Goal: Use online tool/utility

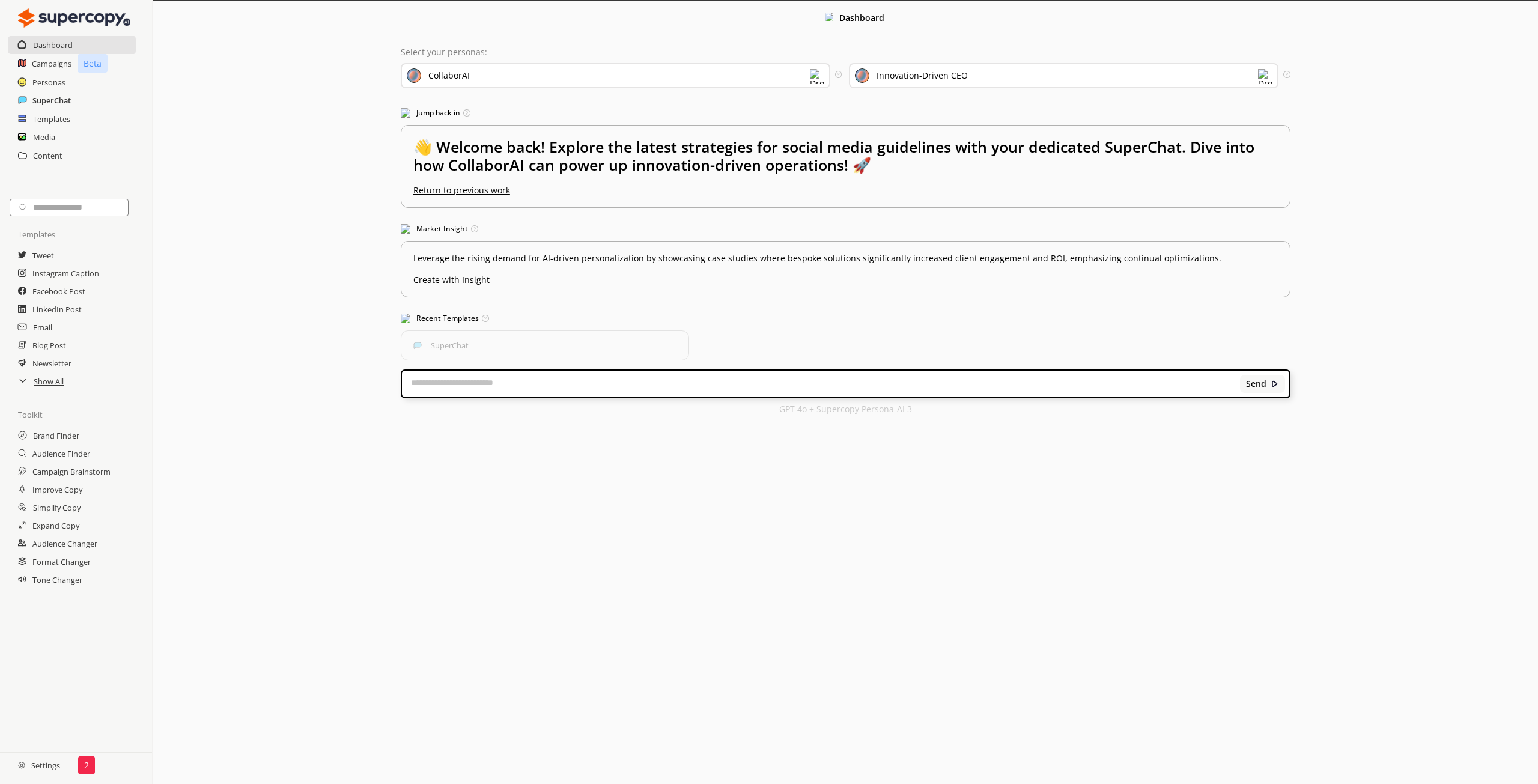
click at [47, 103] on h2 "SuperChat" at bounding box center [52, 100] width 39 height 18
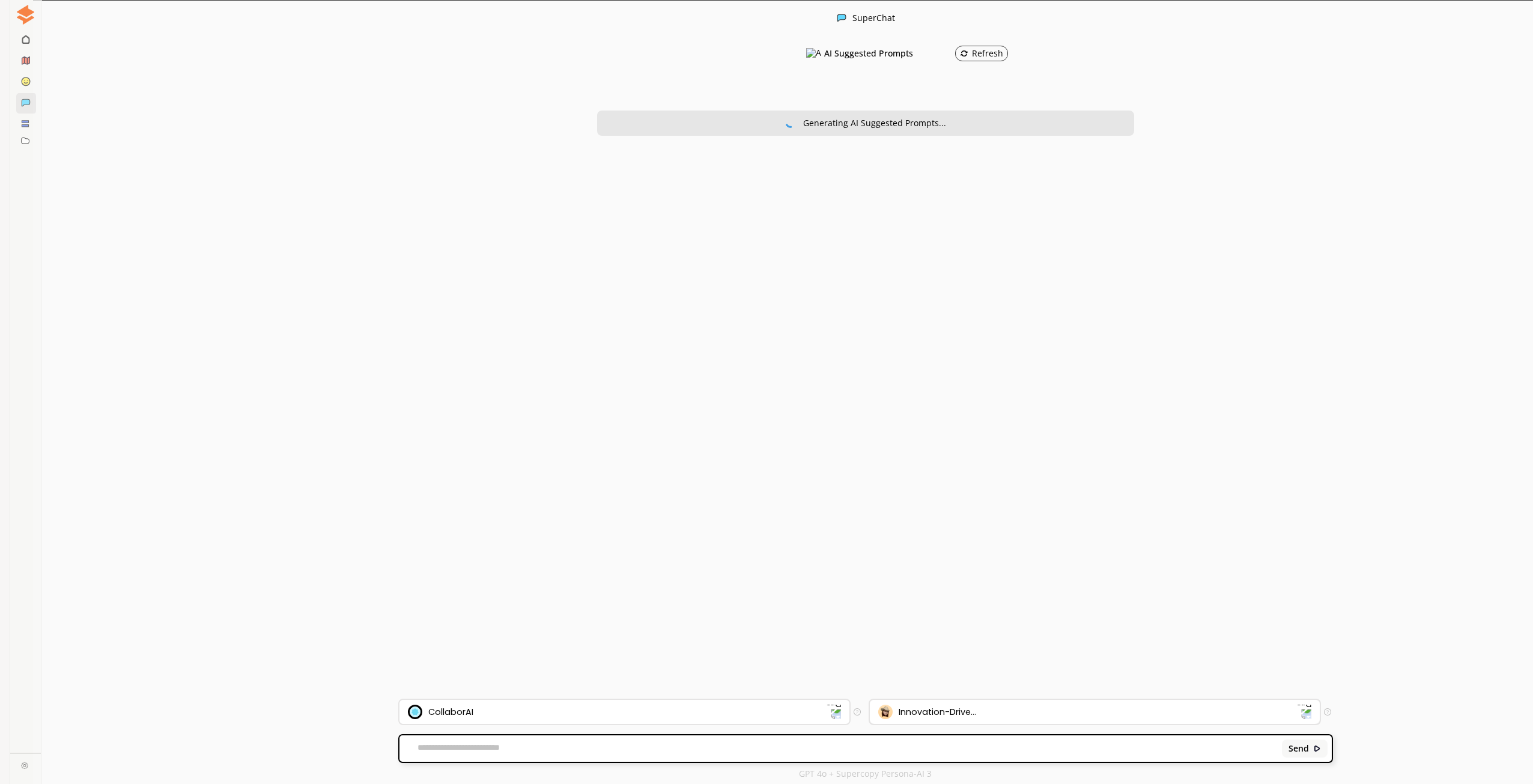
click at [927, 713] on div "Innovation-Drive..." at bounding box center [937, 712] width 77 height 10
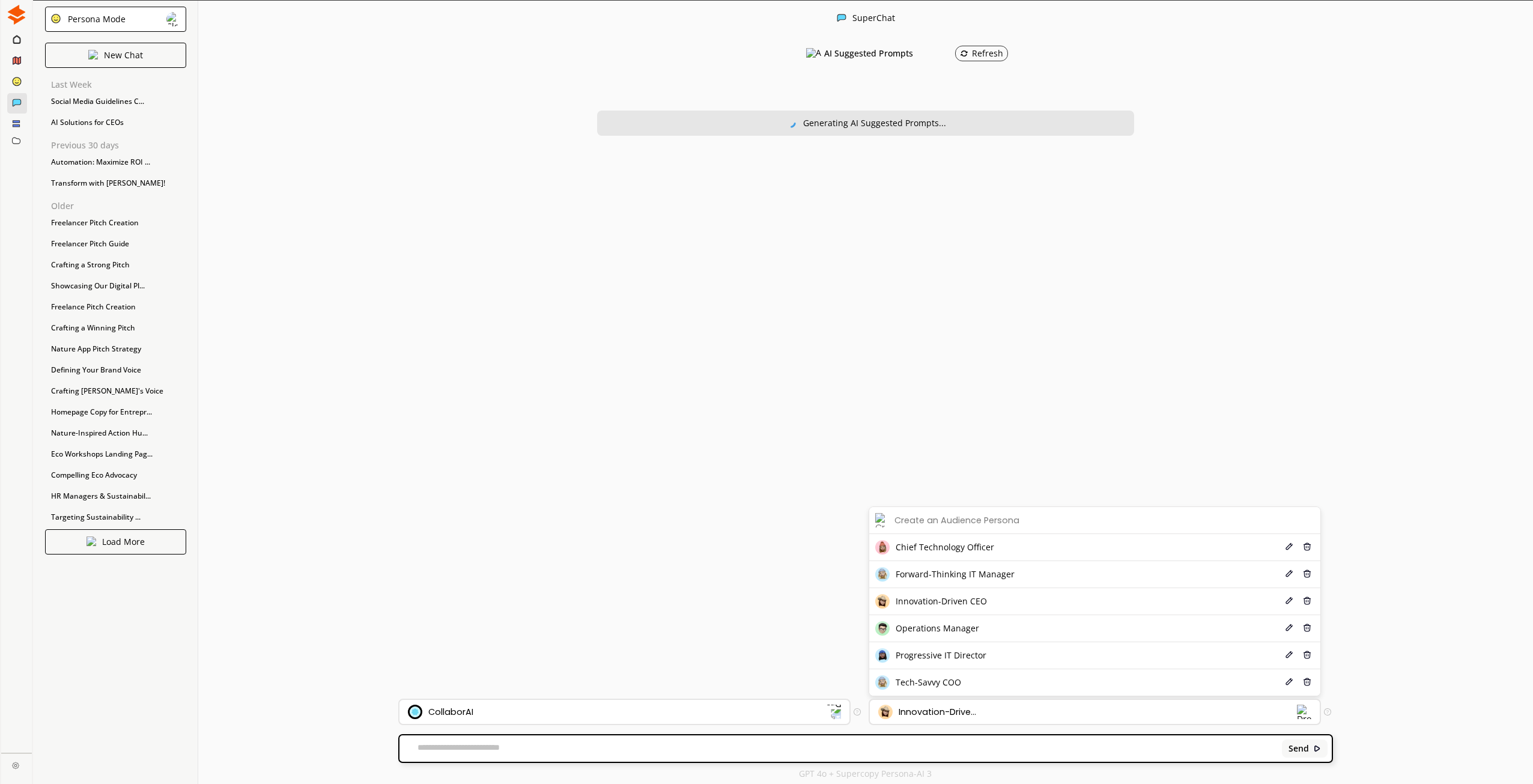
click at [736, 746] on textarea at bounding box center [838, 748] width 878 height 12
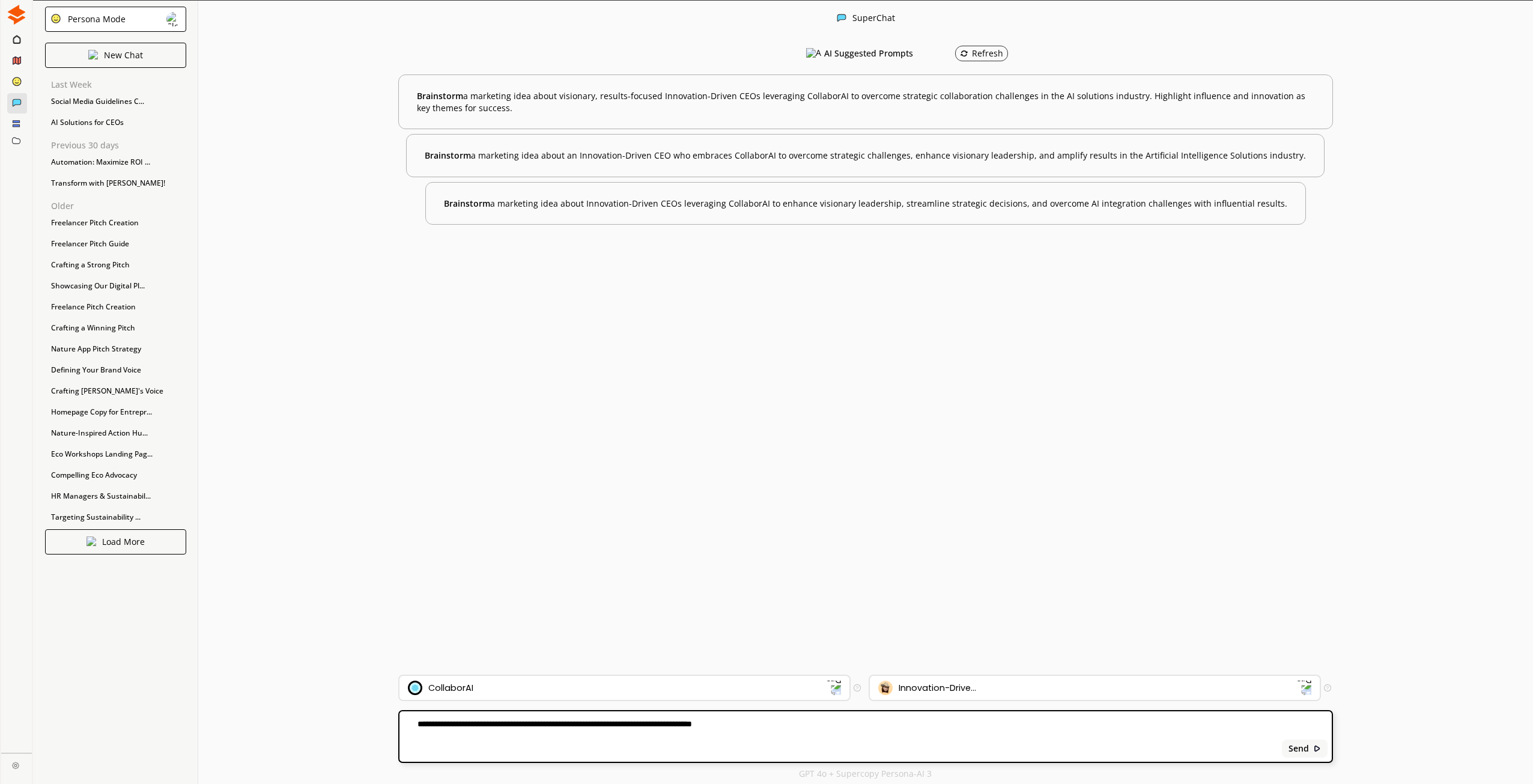
paste textarea "**********"
type textarea "**********"
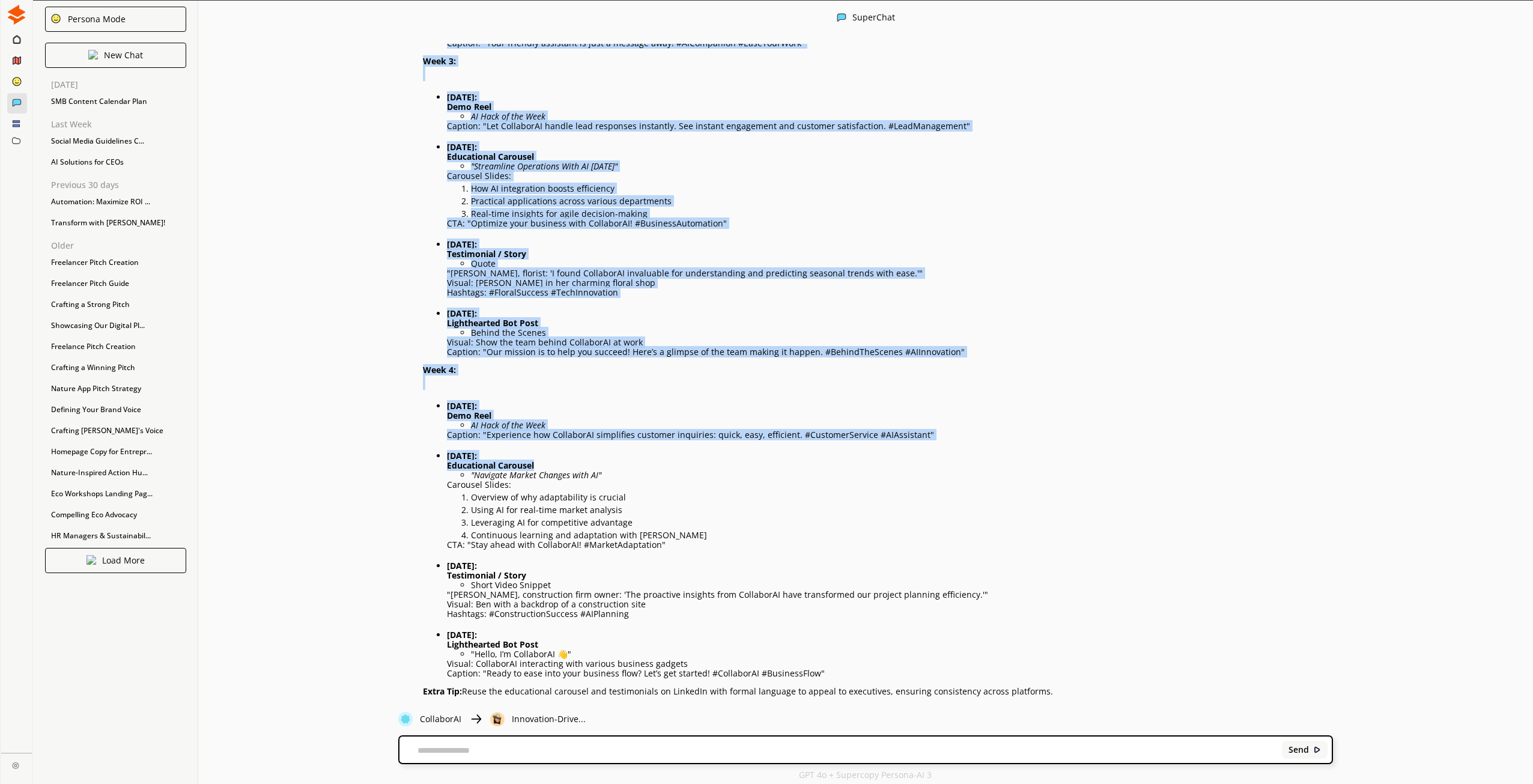
drag, startPoint x: 424, startPoint y: 320, endPoint x: 1103, endPoint y: 672, distance: 764.8
click at [1103, 672] on div "Week 1: [DATE]: Demo Reel AI Hack of the Week Caption: "Watch CollaborAI book a…" at bounding box center [838, 66] width 988 height 1305
copy div "Lore 5: Ipsumd: Sita Cons AD Elit se doe Temp Incidid: "Utlab EtdoloreMA aliq e…"
click at [866, 471] on li ""Navigate Market Changes with AI"" at bounding box center [762, 475] width 582 height 10
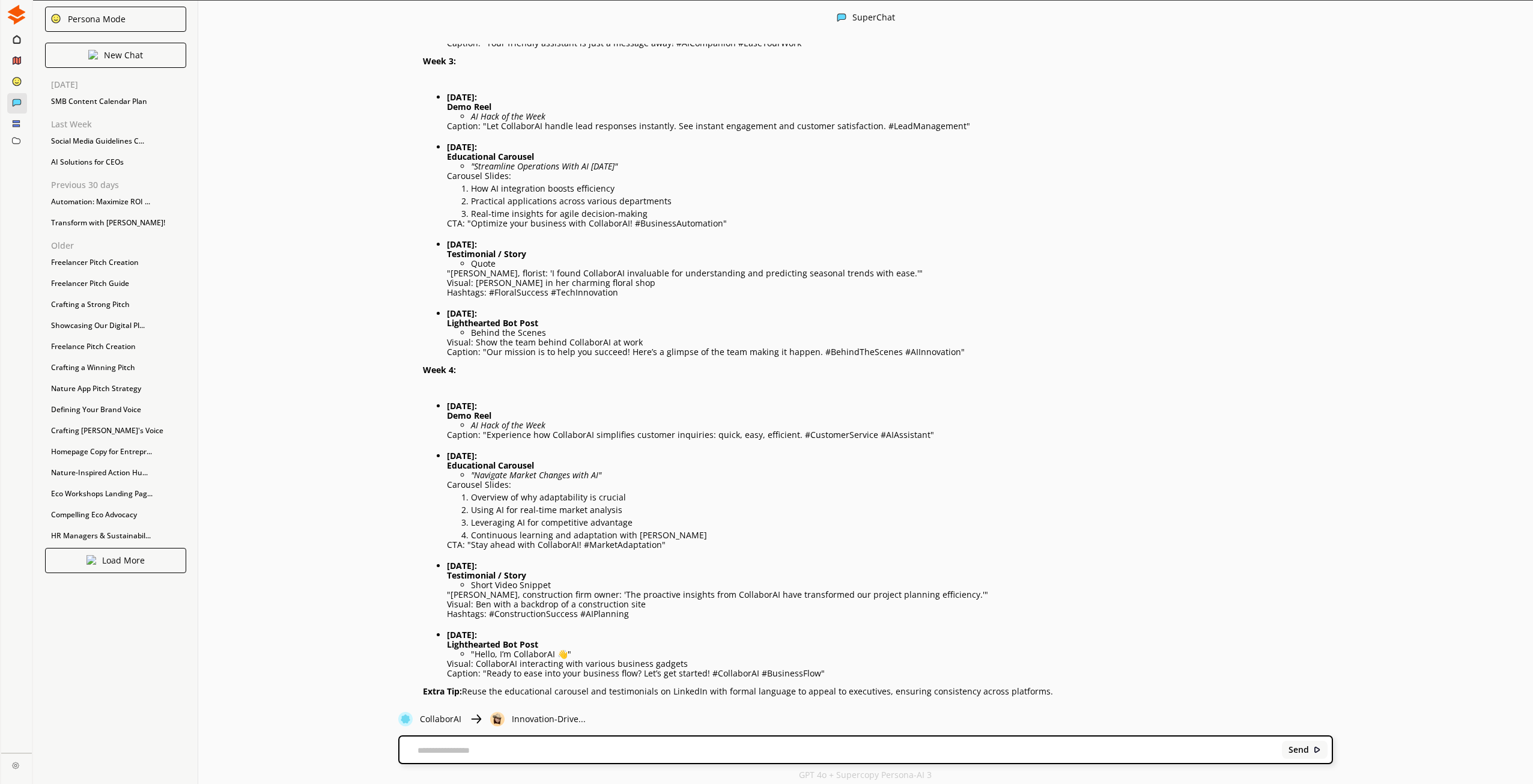
click at [596, 735] on div "Send" at bounding box center [865, 750] width 934 height 29
click at [586, 742] on div "Send" at bounding box center [865, 750] width 931 height 27
click at [576, 755] on textarea at bounding box center [838, 751] width 878 height 10
type textarea "**********"
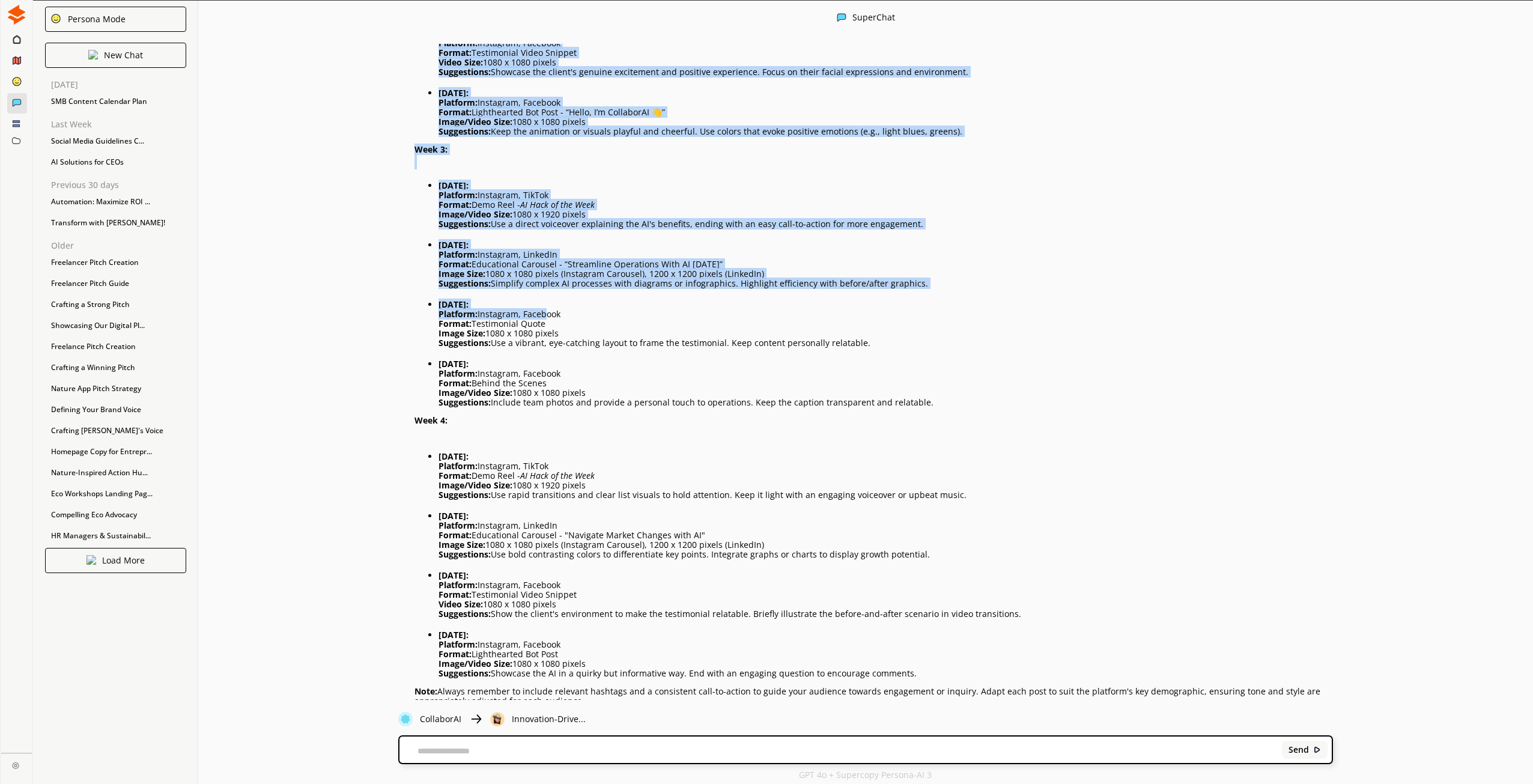
drag, startPoint x: 417, startPoint y: 117, endPoint x: 838, endPoint y: 670, distance: 695.0
click at [838, 670] on div "Certainly! Here’s a detailed content calendar with specific platforms, image si…" at bounding box center [873, 142] width 918 height 1127
copy div "Lore 8: Ipsumd: Sitametc: Adipiscin, Elitsedd Eiusmo: Temp Inci - UT Labo et do…"
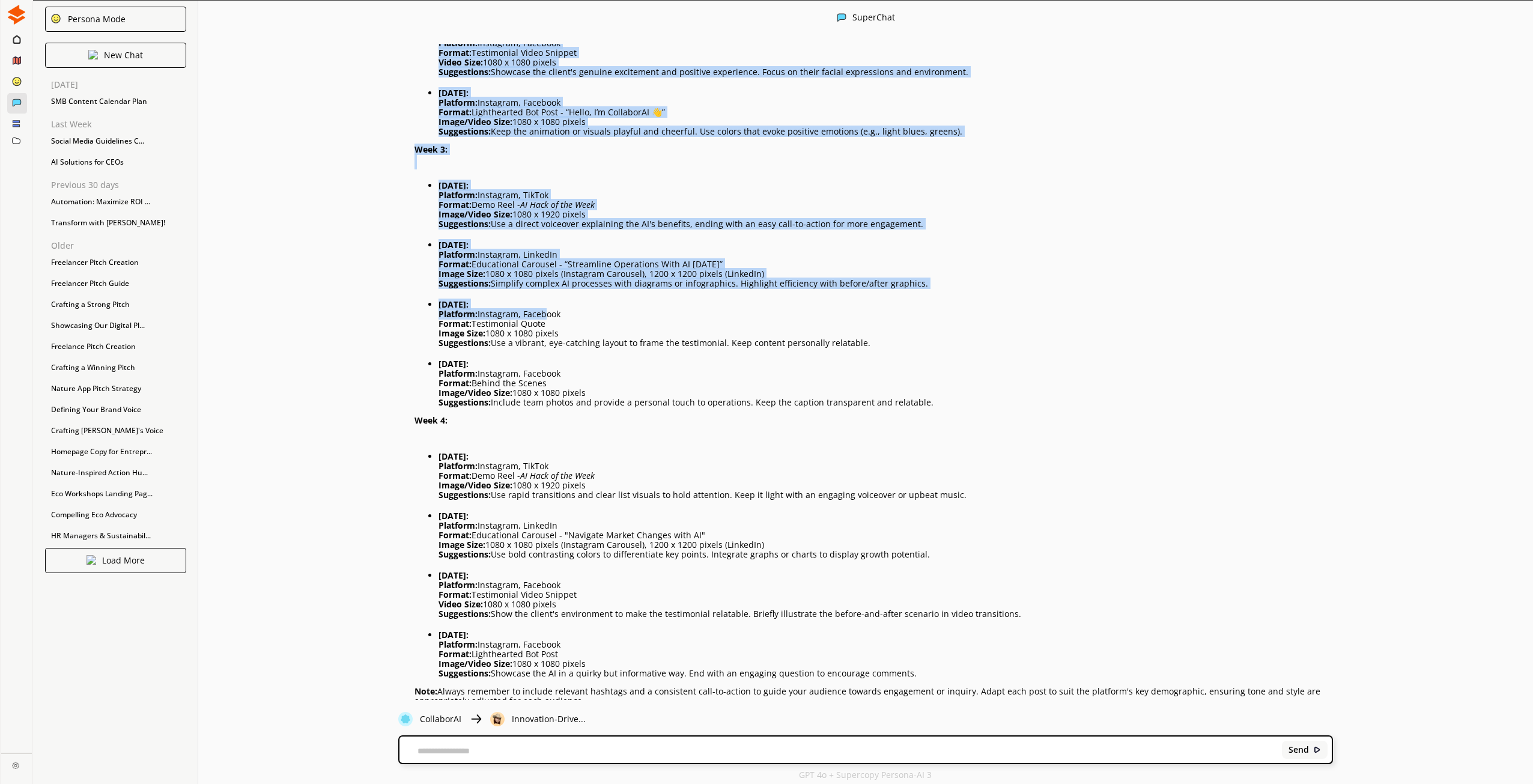
copy div "Lore 8: Ipsumd: Sitametc: Adipiscin, Elitsedd Eiusmo: Temp Inci - UT Labo et do…"
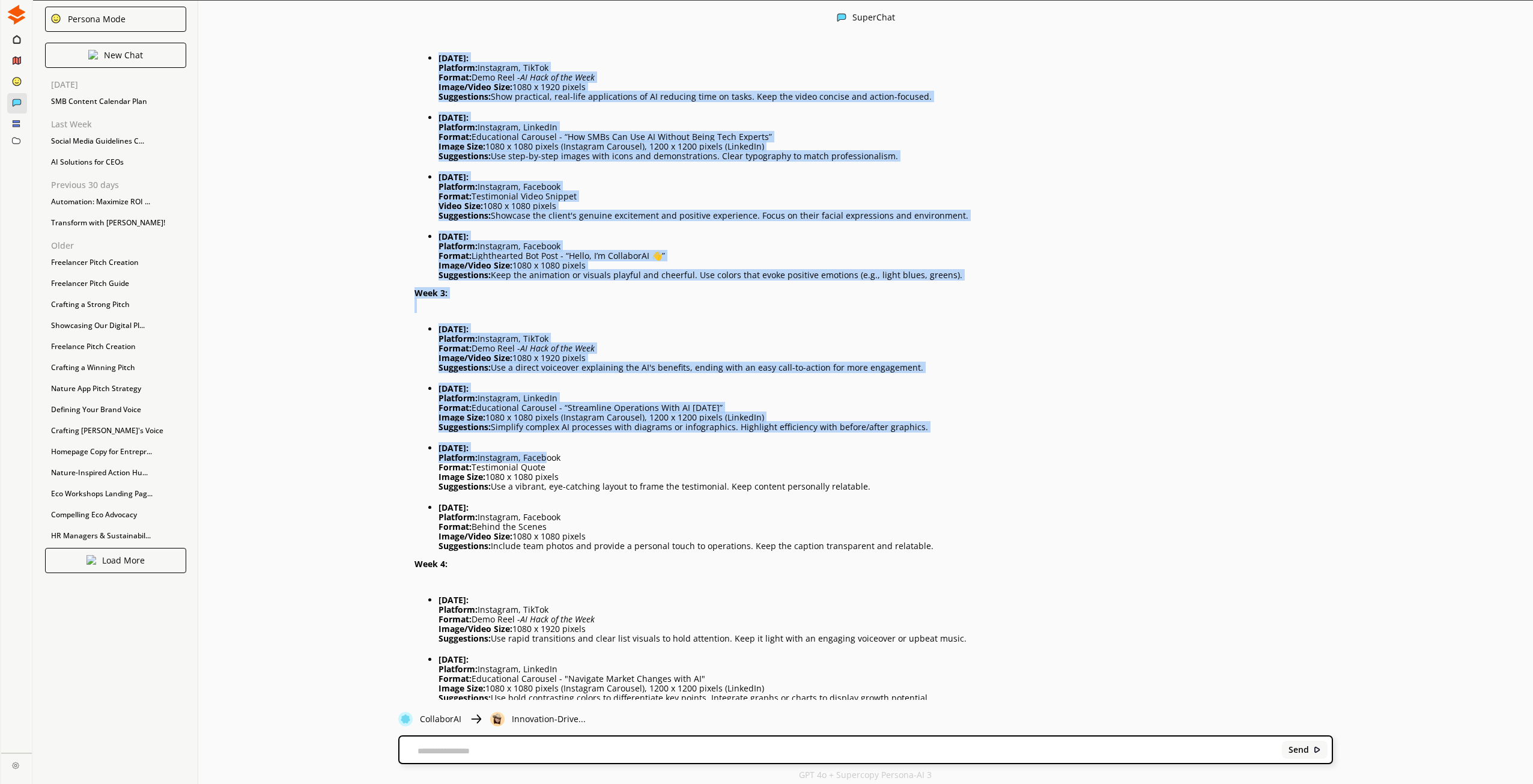
scroll to position [2944, 0]
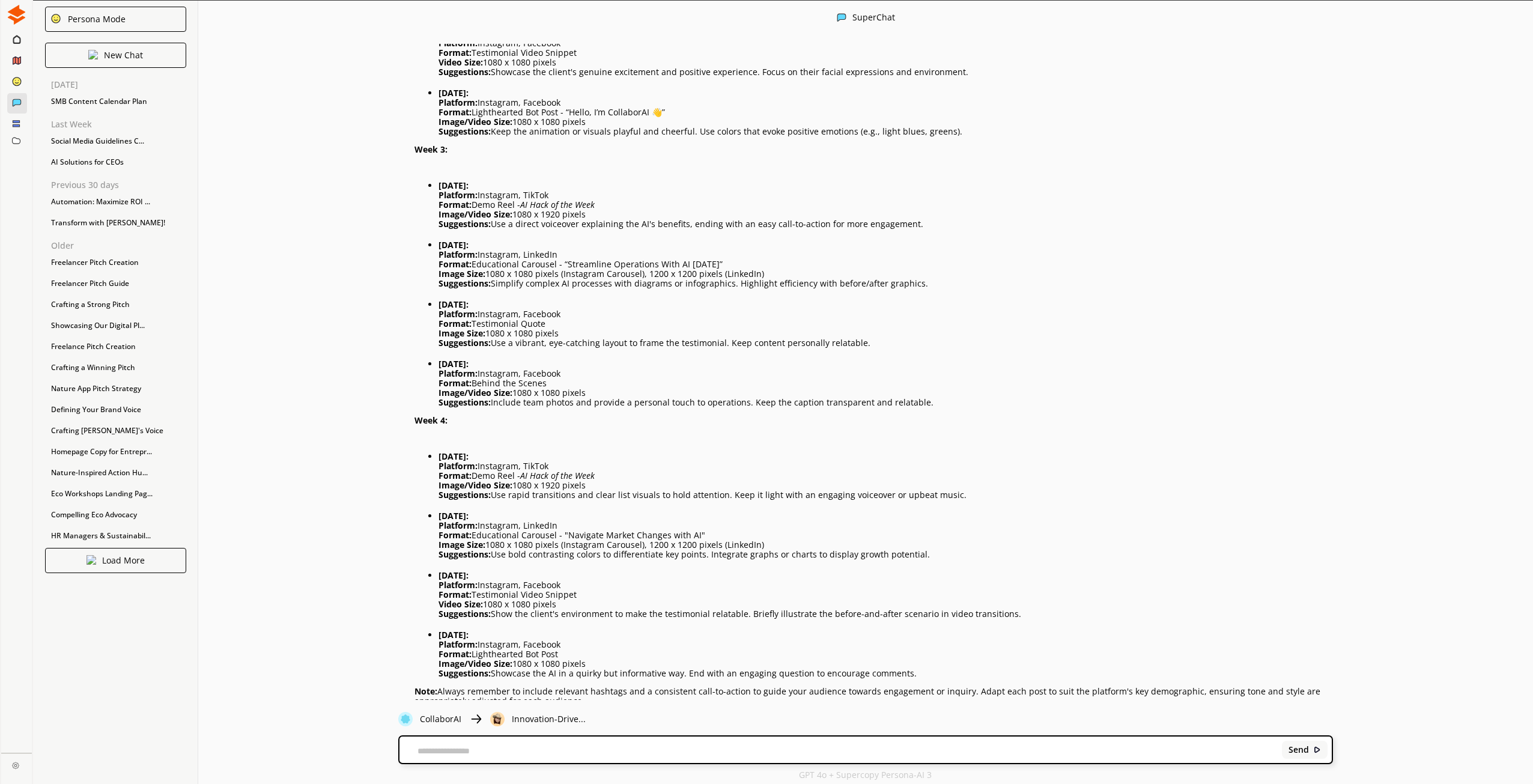
click at [622, 749] on textarea at bounding box center [838, 751] width 878 height 10
type textarea "**********"
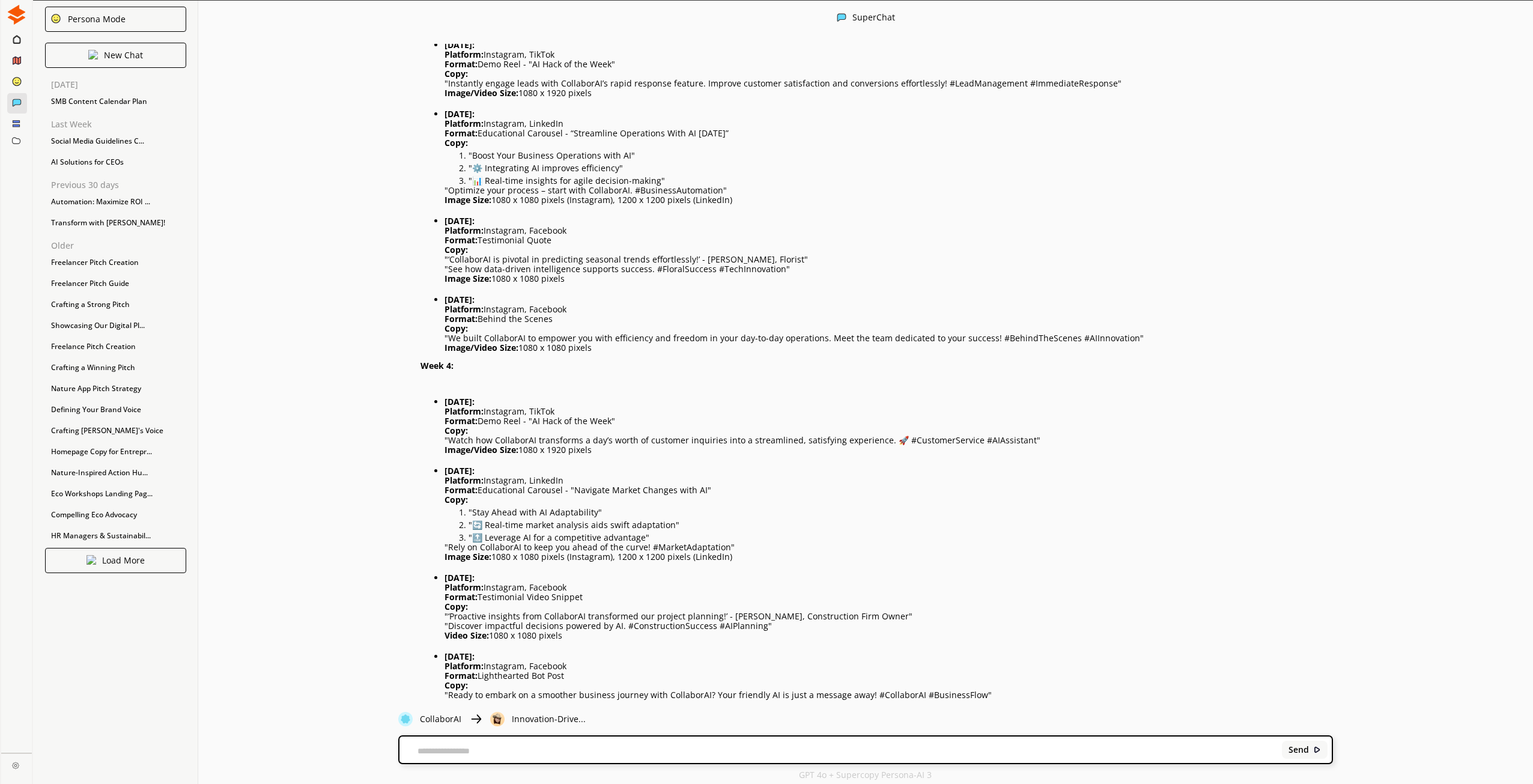
scroll to position [4503, 0]
